Goal: Task Accomplishment & Management: Manage account settings

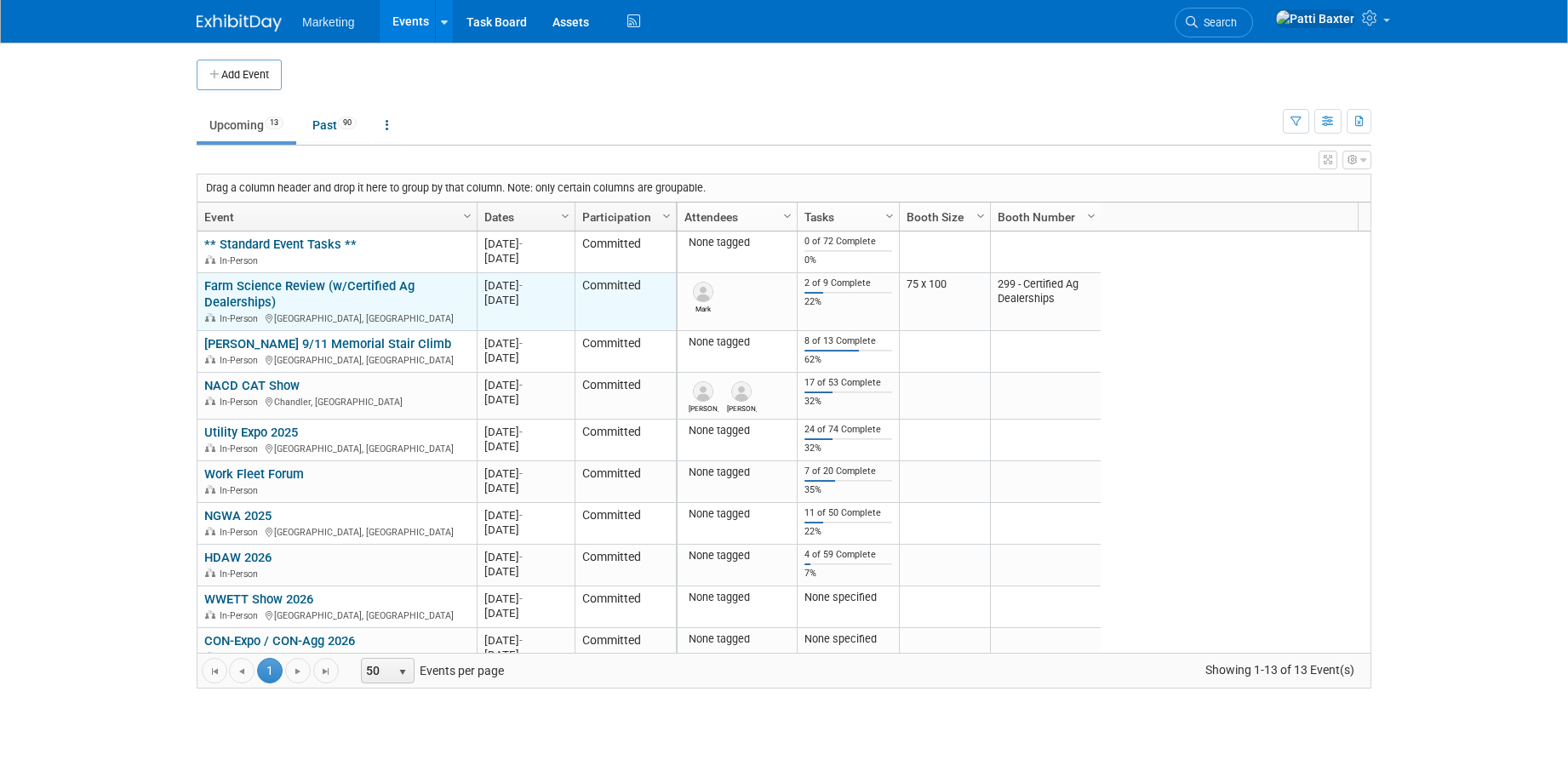
click at [237, 283] on link "Farm Science Review (w/Certified Ag Dealerships)" at bounding box center [309, 294] width 210 height 31
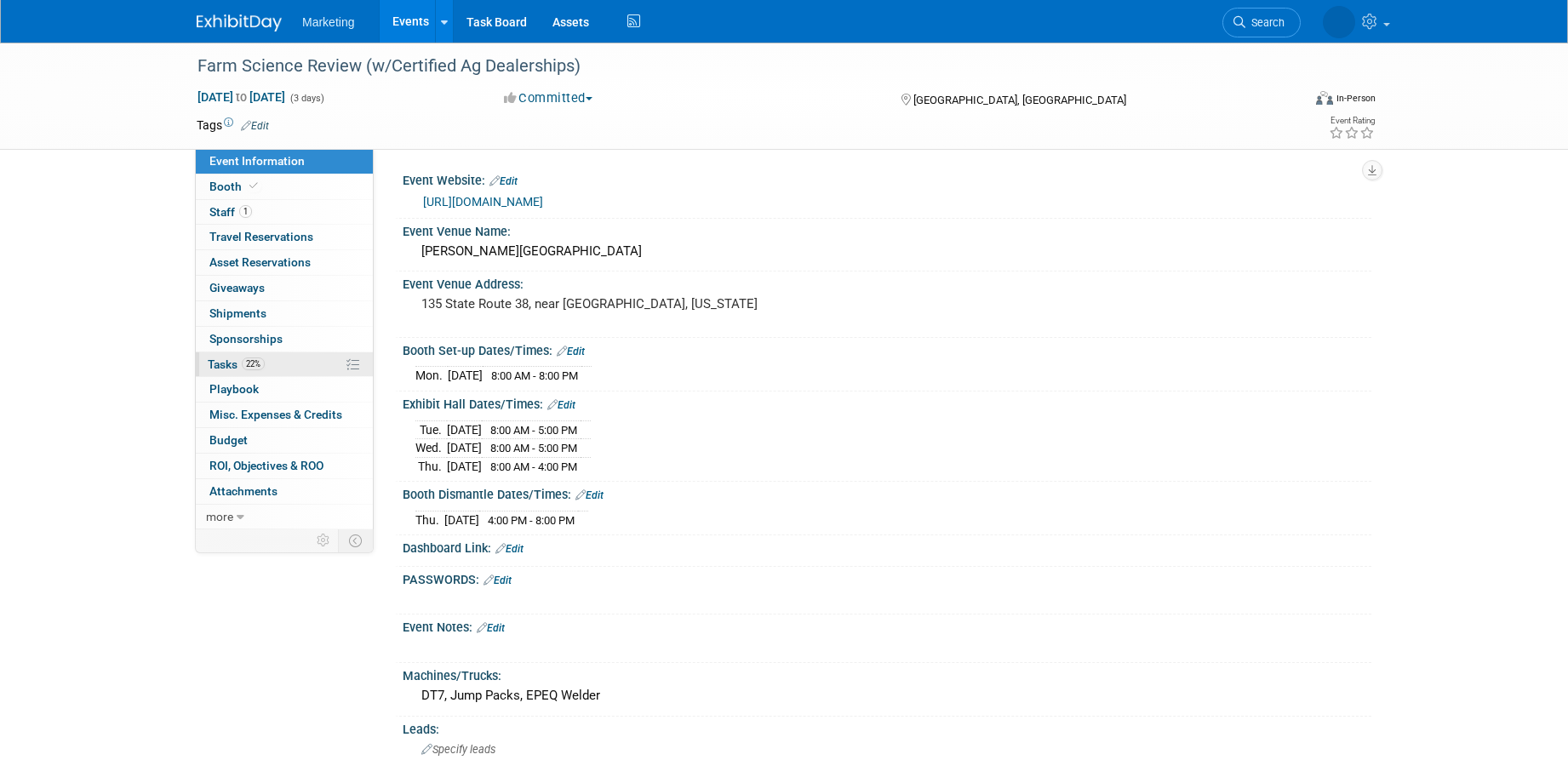
click at [224, 365] on span "Tasks 22%" at bounding box center [236, 365] width 57 height 14
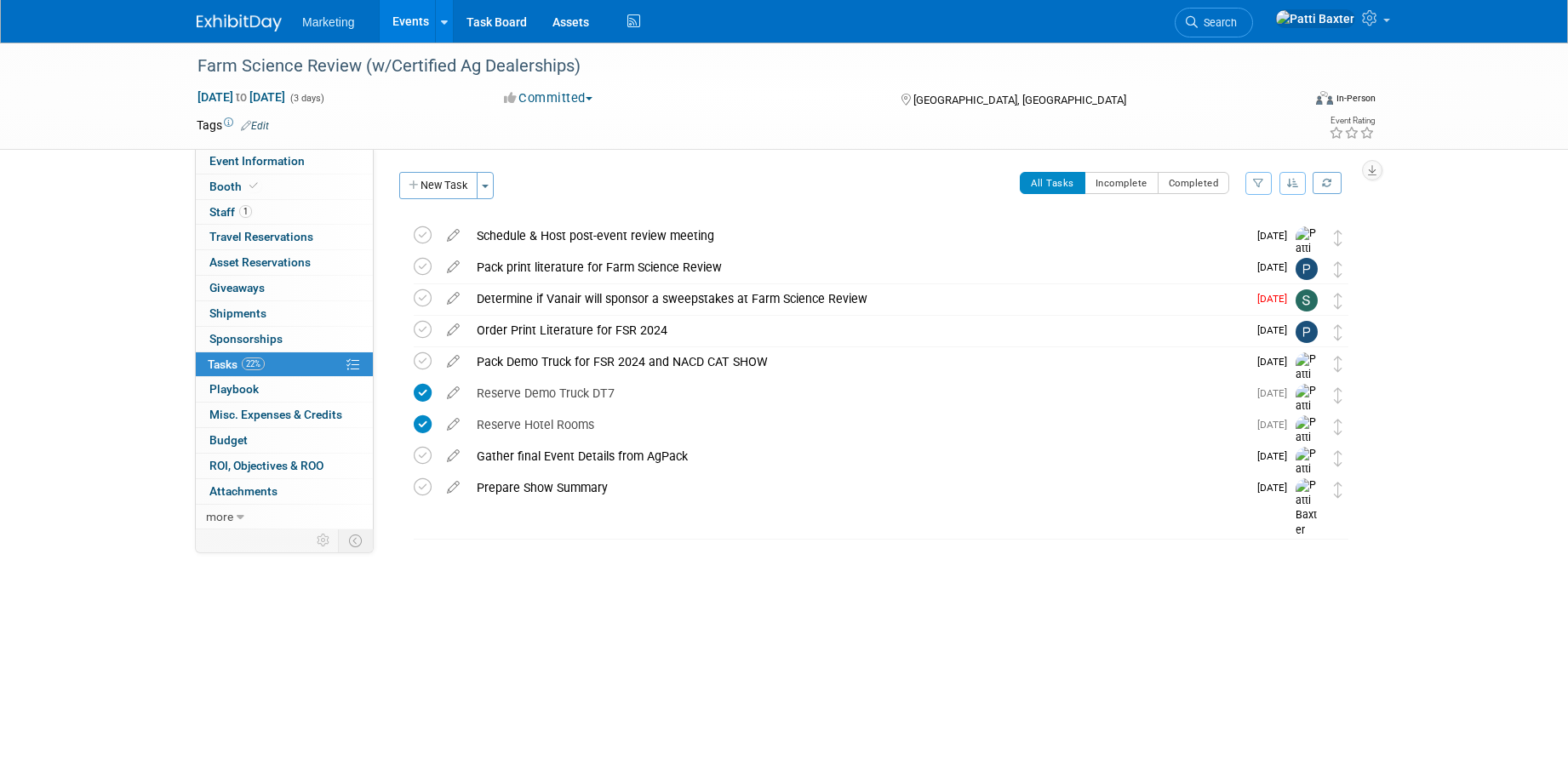
click at [1291, 177] on button "button" at bounding box center [1293, 182] width 27 height 23
click at [1225, 264] on link "By Due Date" at bounding box center [1244, 261] width 122 height 24
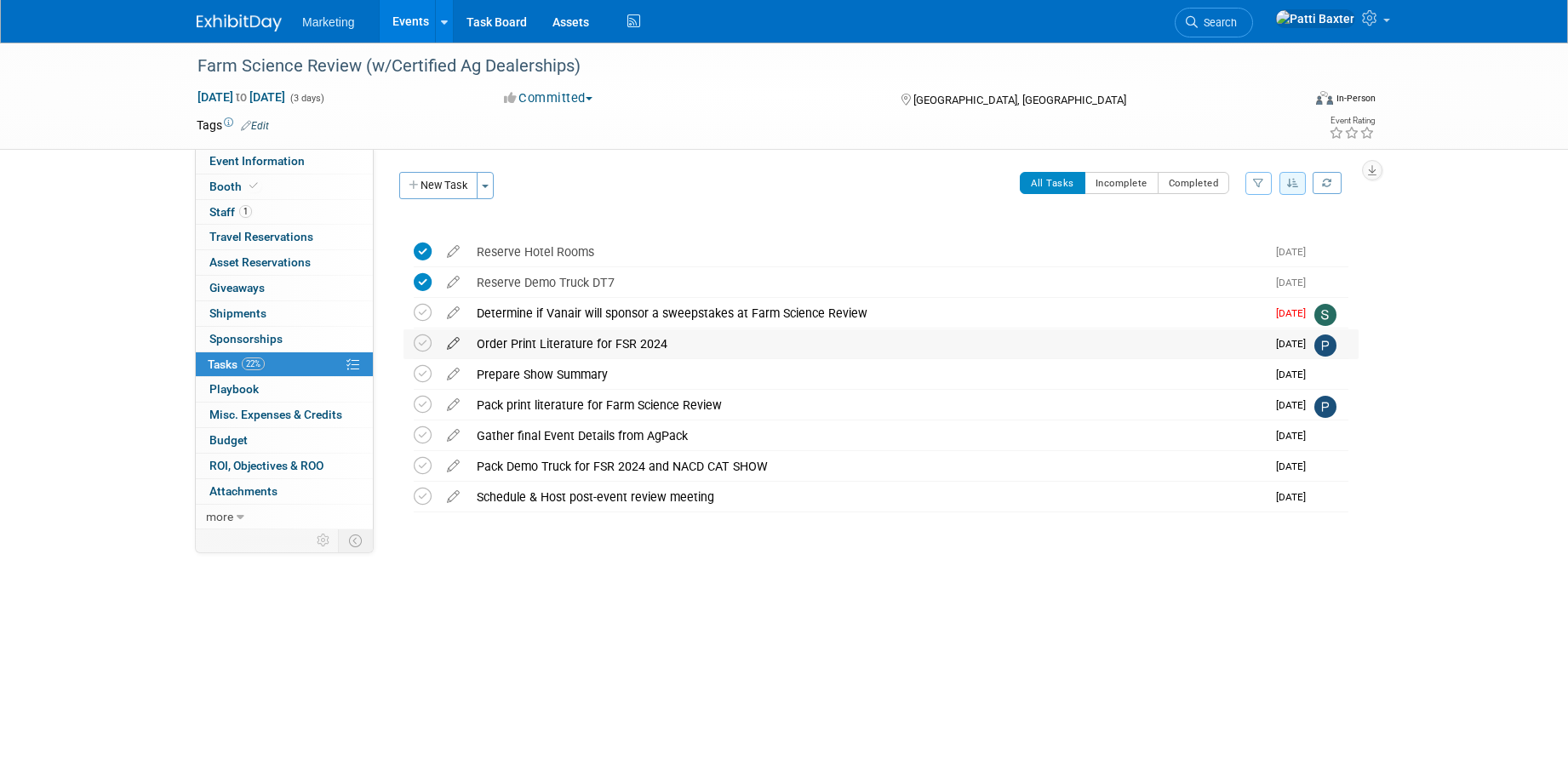
click at [453, 343] on icon at bounding box center [453, 340] width 29 height 22
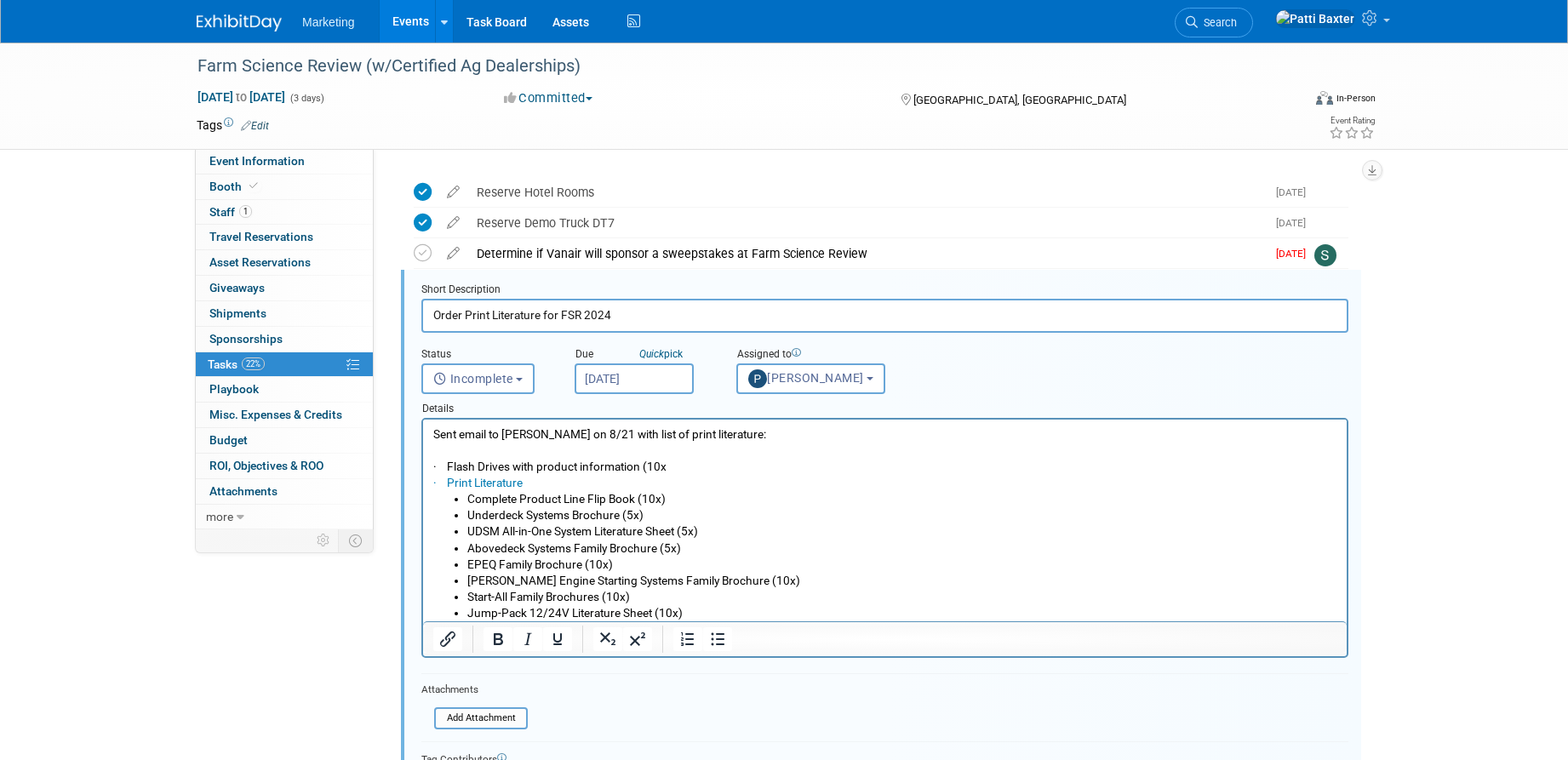
scroll to position [80, 0]
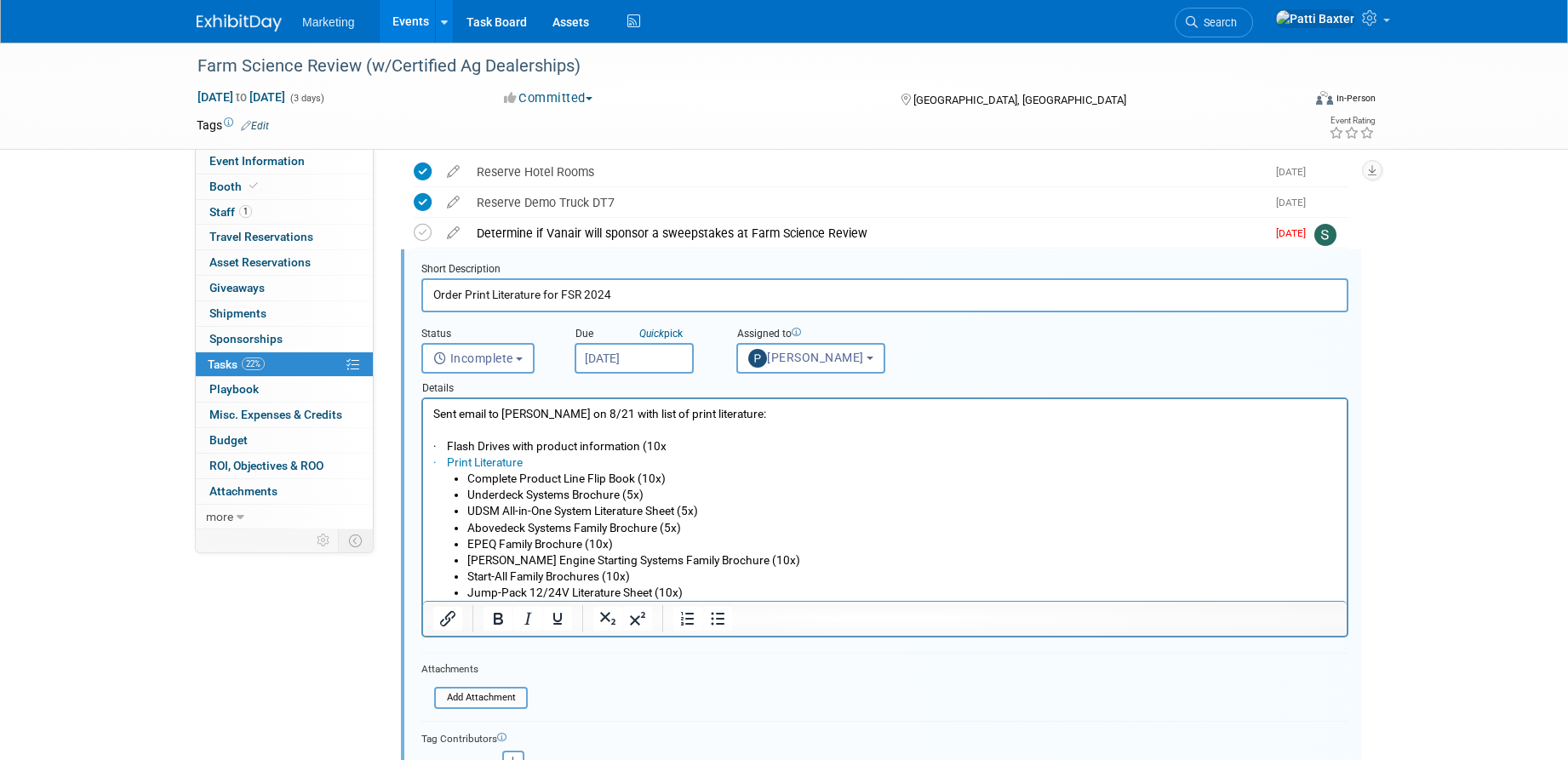
click at [1441, 393] on div "Farm Science Review (w/Certified Ag Dealerships) Sep 16, 2025 to Sep 18, 2025 (…" at bounding box center [784, 546] width 1568 height 1168
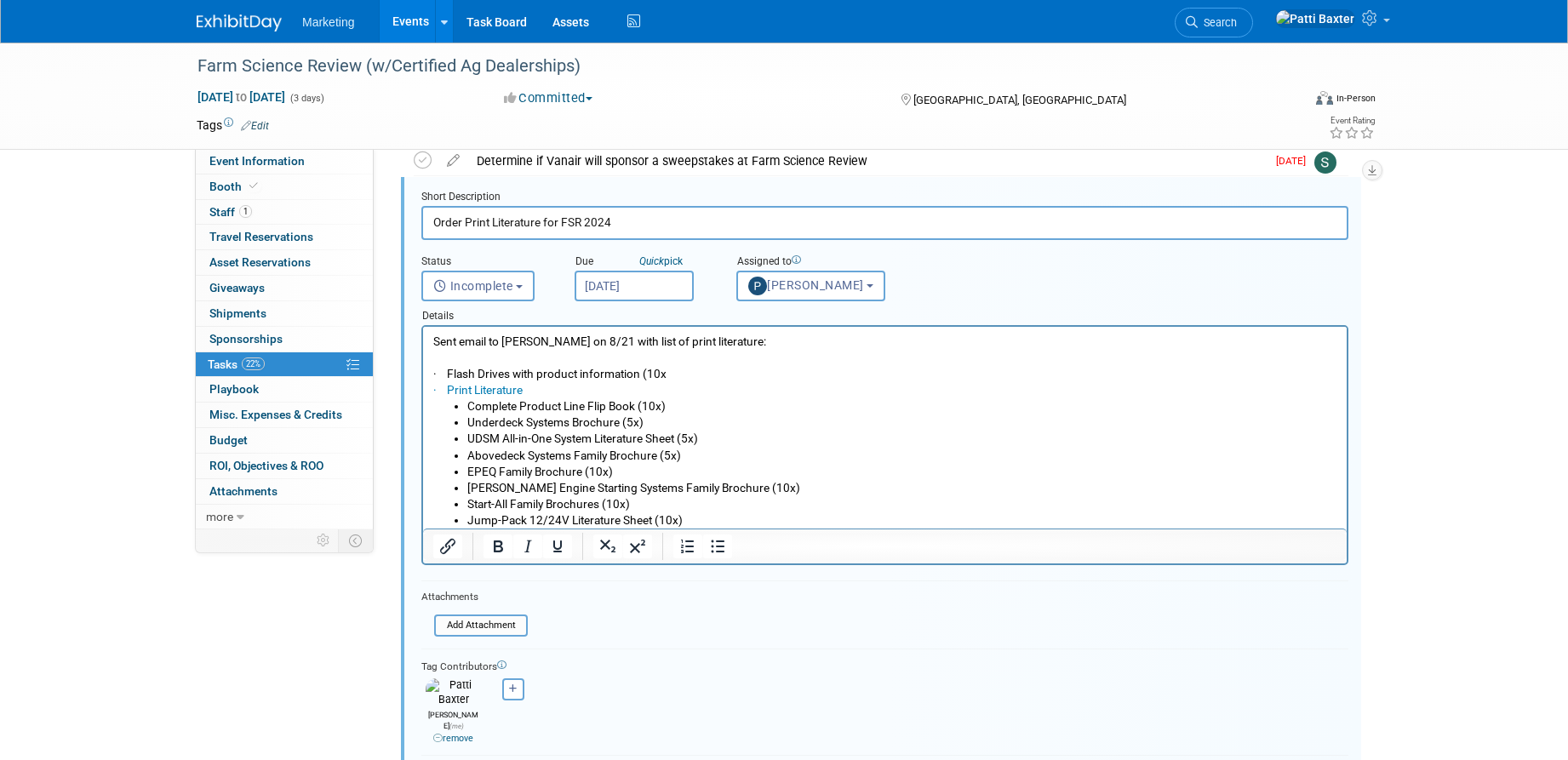
scroll to position [250, 0]
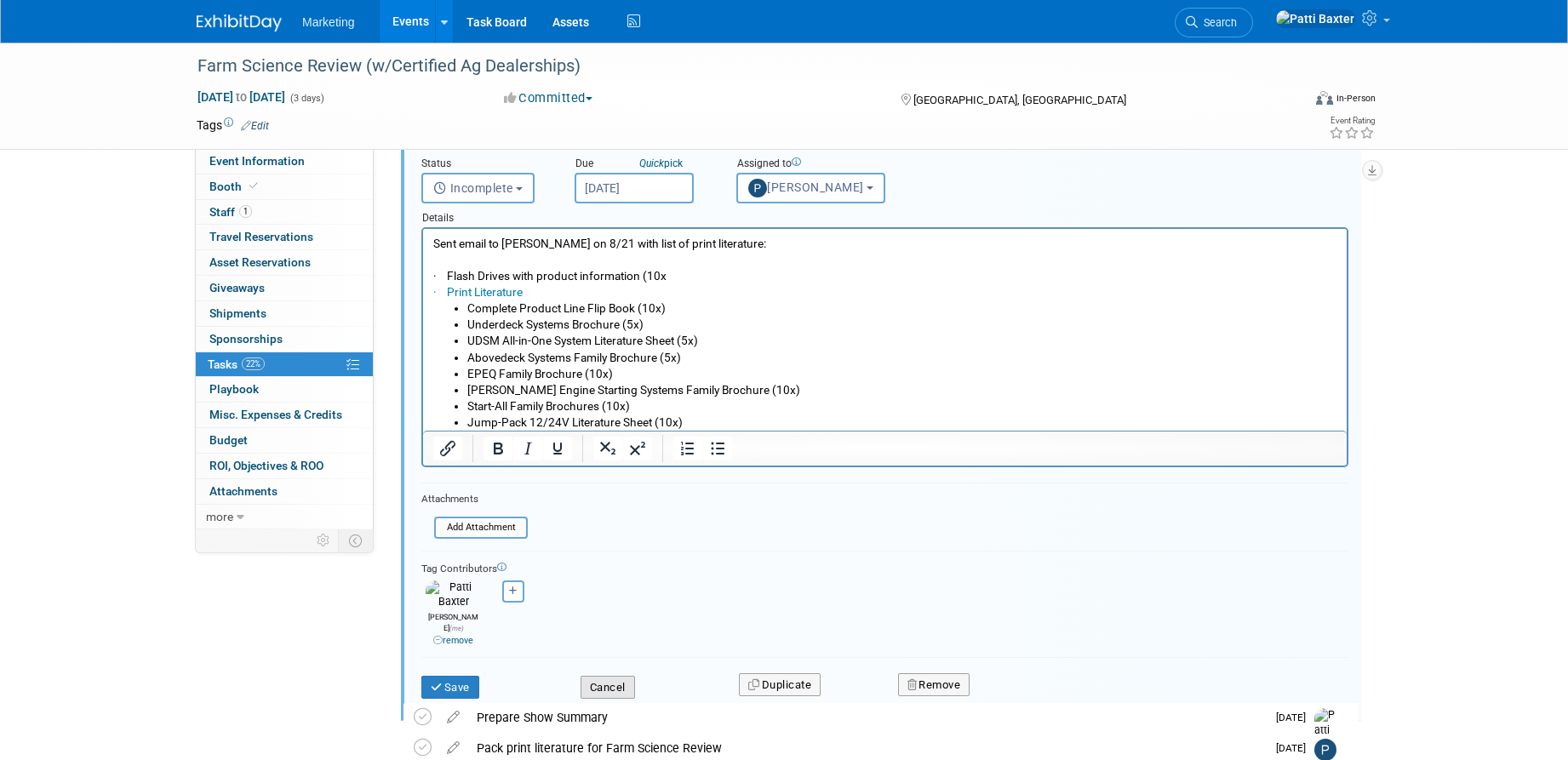
click at [601, 676] on button "Cancel" at bounding box center [608, 687] width 55 height 24
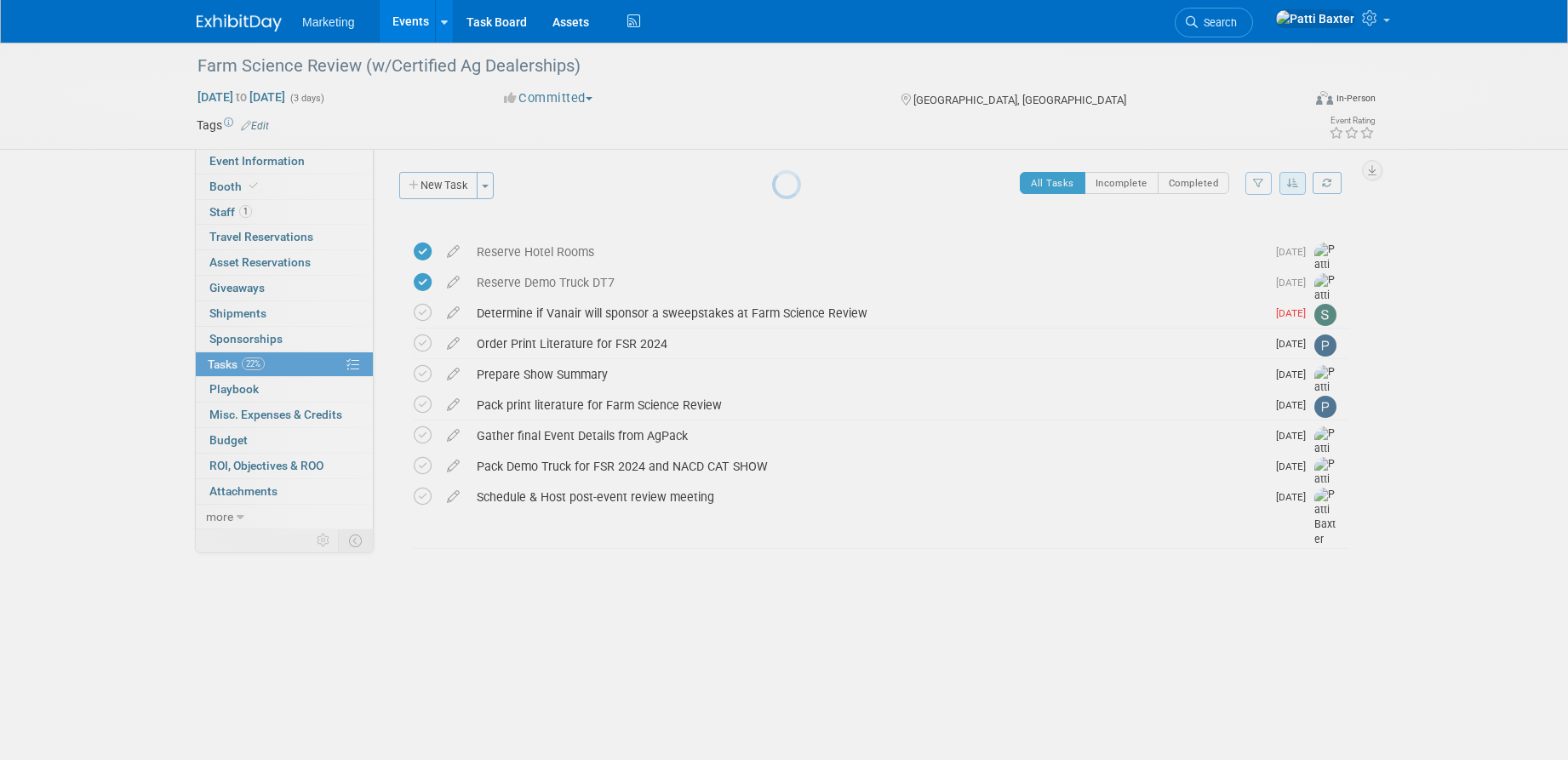
scroll to position [0, 0]
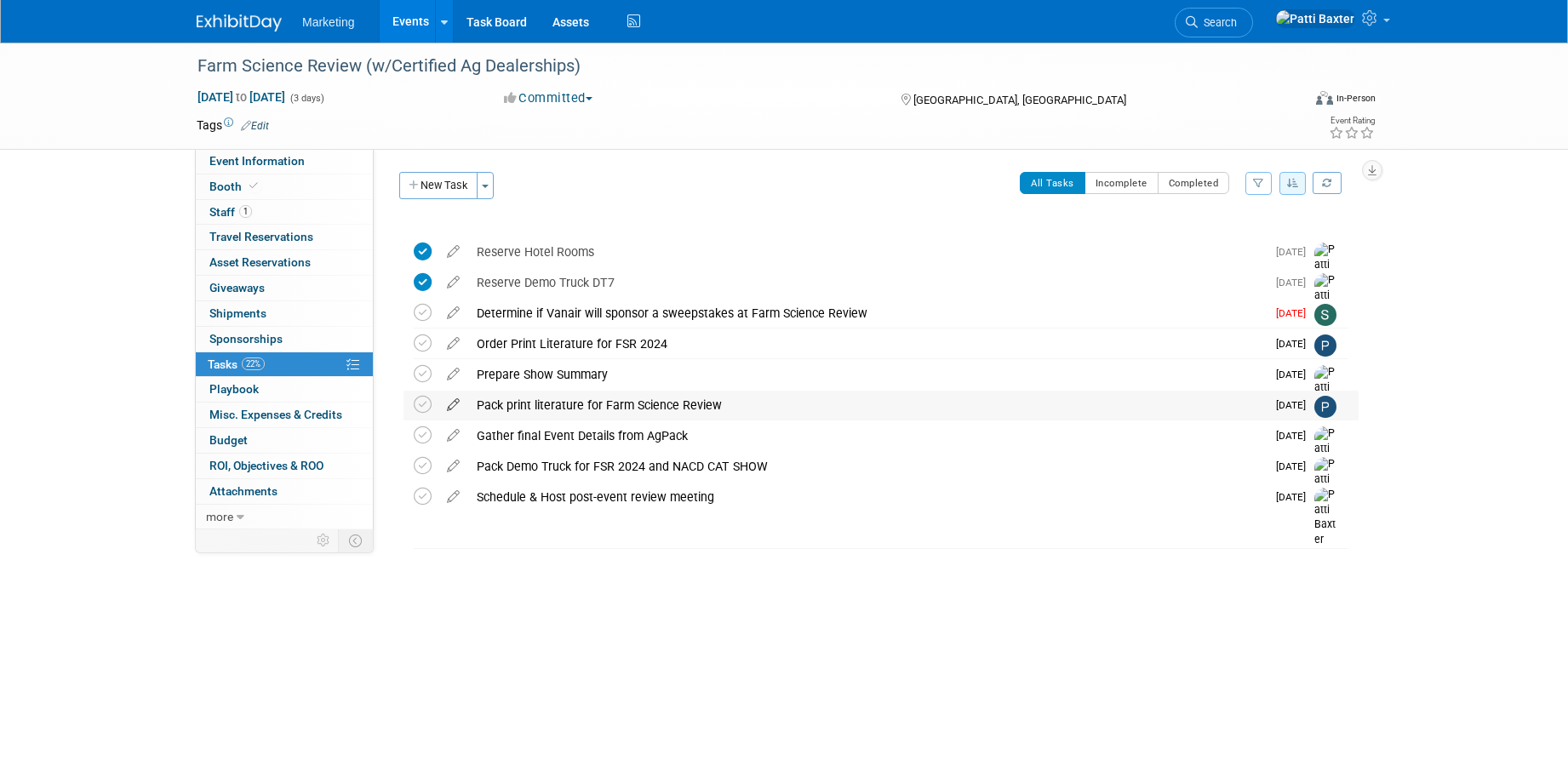
click at [449, 406] on icon at bounding box center [453, 402] width 29 height 22
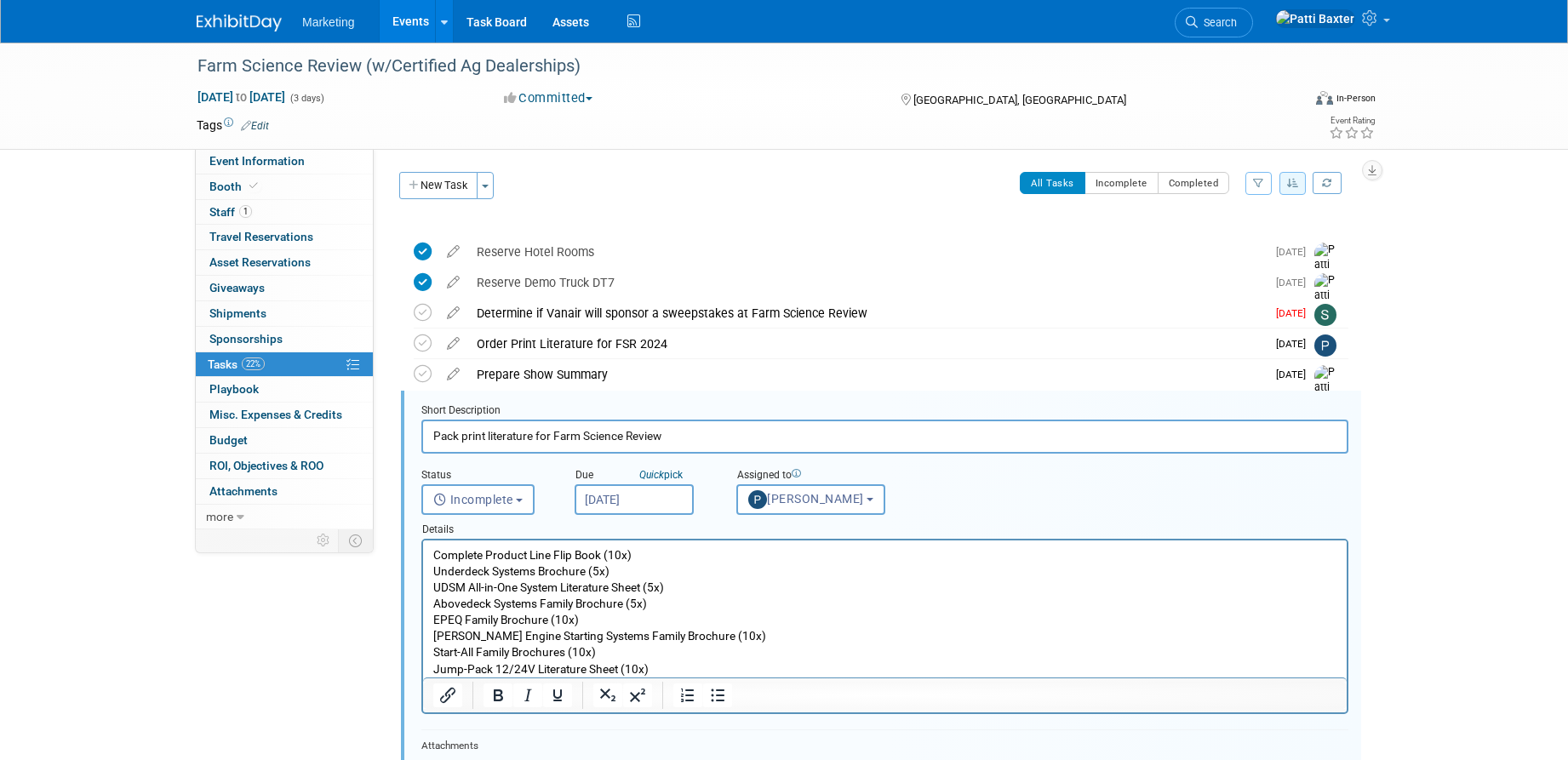
scroll to position [141, 0]
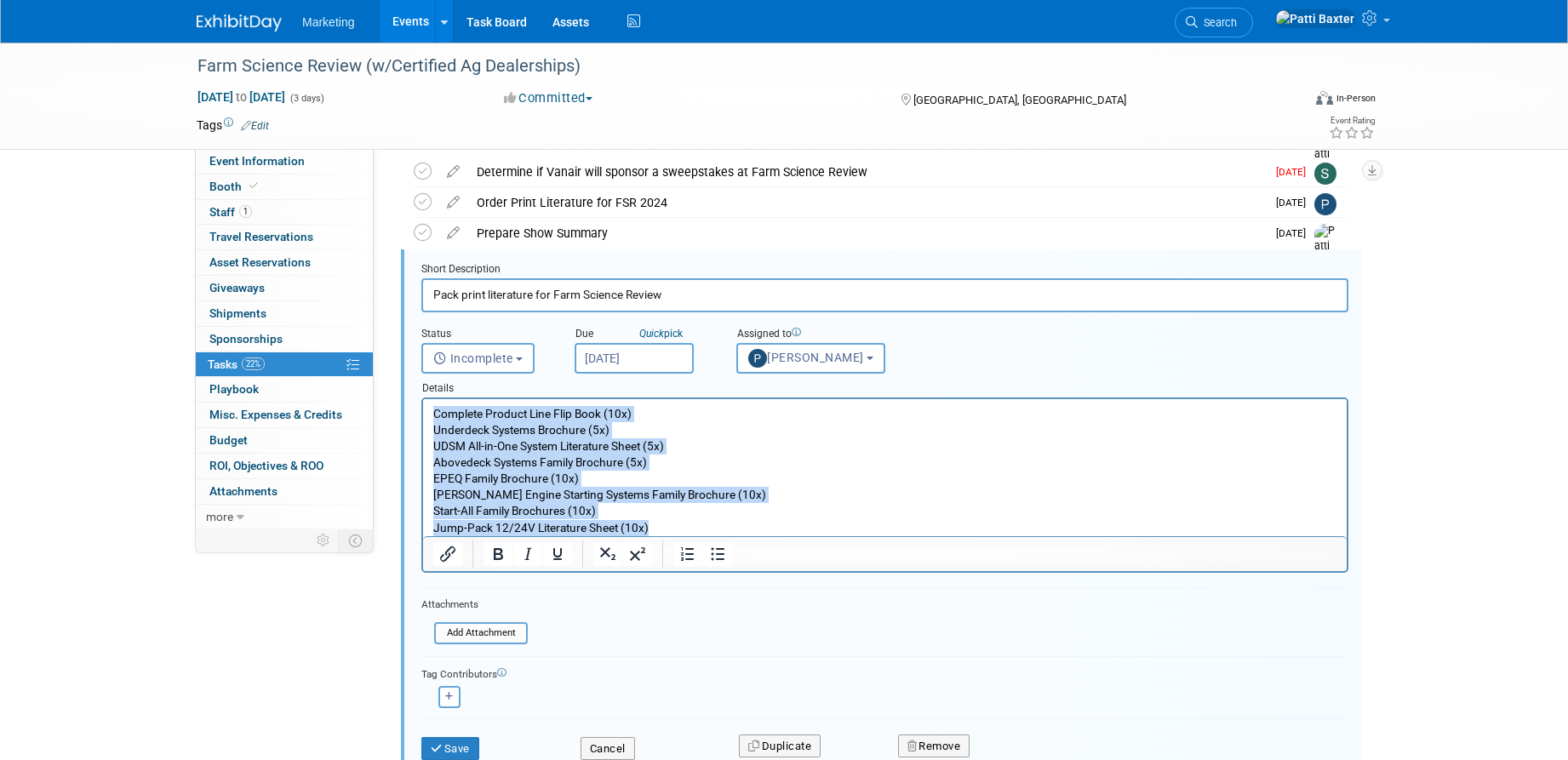
drag, startPoint x: 434, startPoint y: 413, endPoint x: 712, endPoint y: 541, distance: 306.1
click at [712, 536] on html "Complete Product Line Flip Book (10x) Underdeck Systems Brochure (5x) UDSM All-…" at bounding box center [885, 468] width 924 height 137
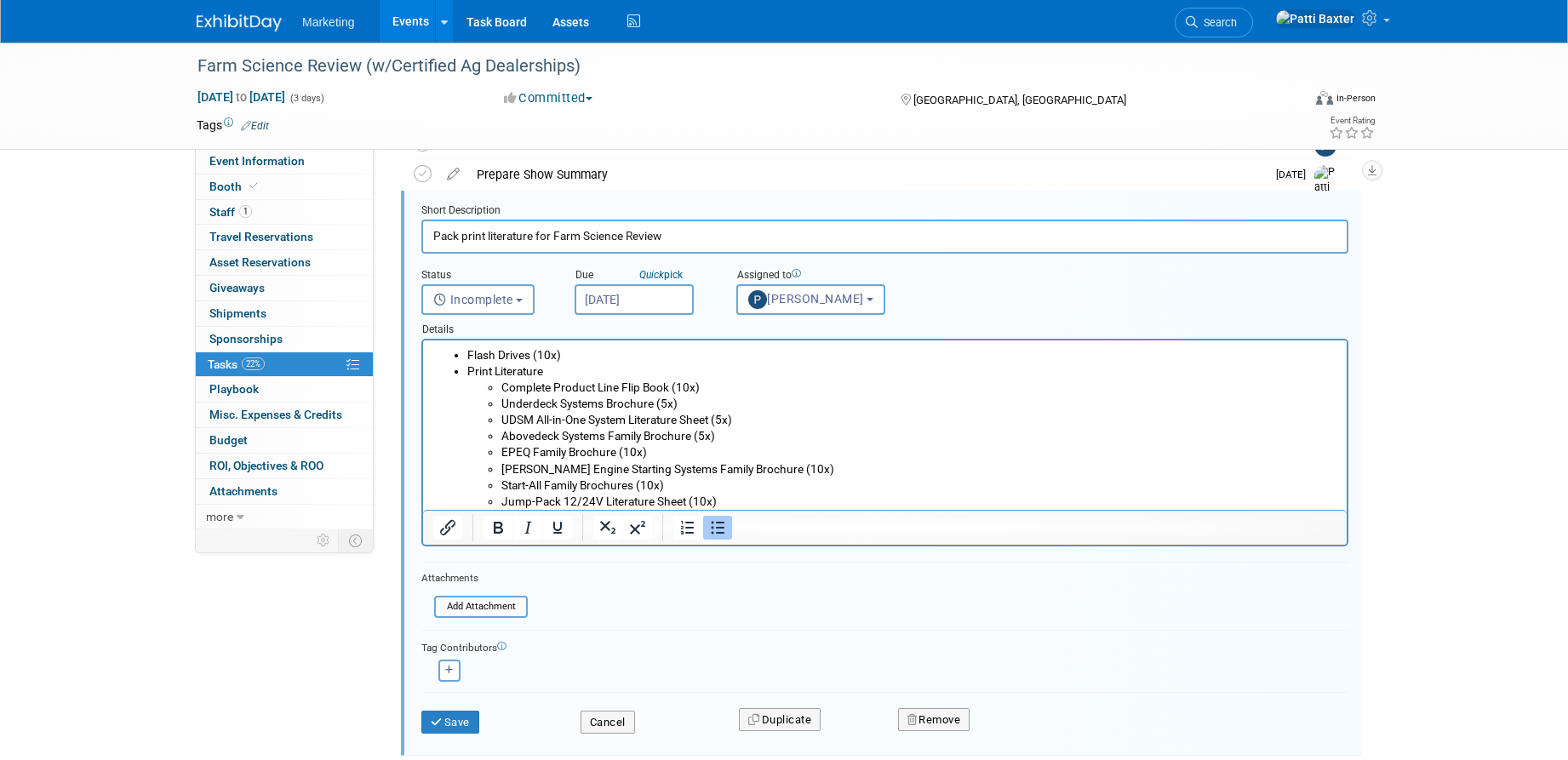
scroll to position [312, 0]
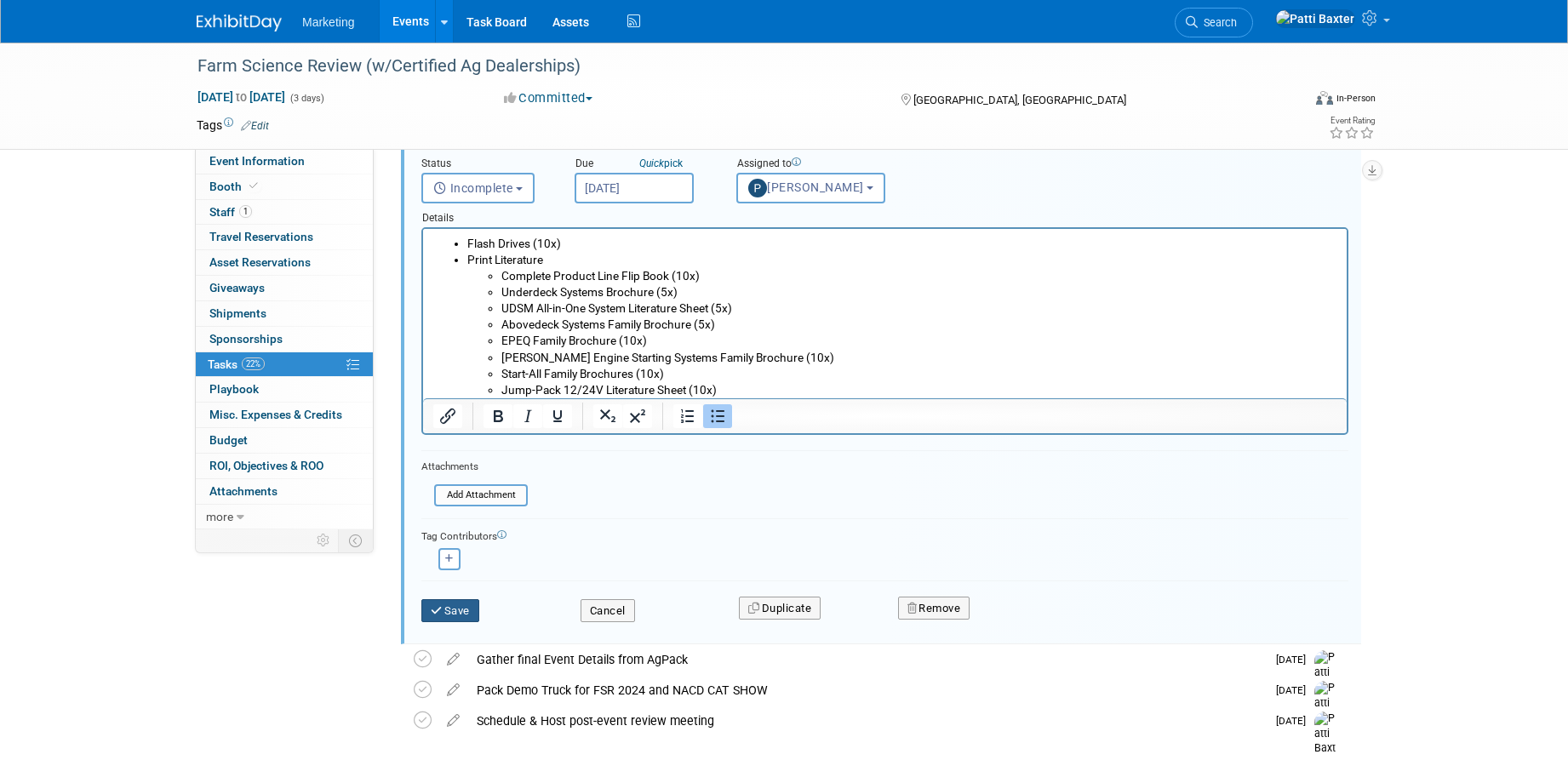
click at [451, 613] on button "Save" at bounding box center [450, 611] width 58 height 24
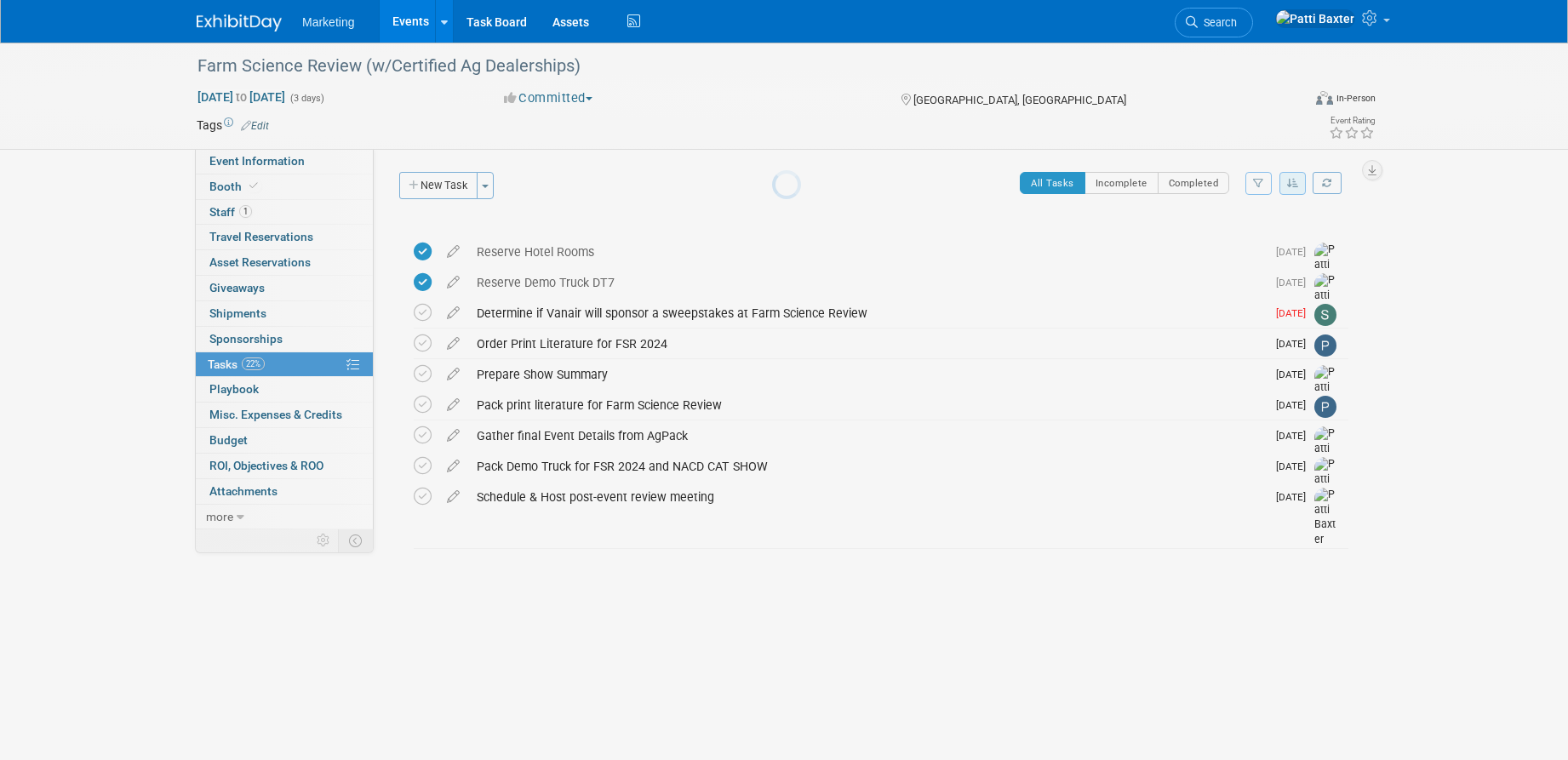
scroll to position [0, 0]
